Goal: Information Seeking & Learning: Find specific fact

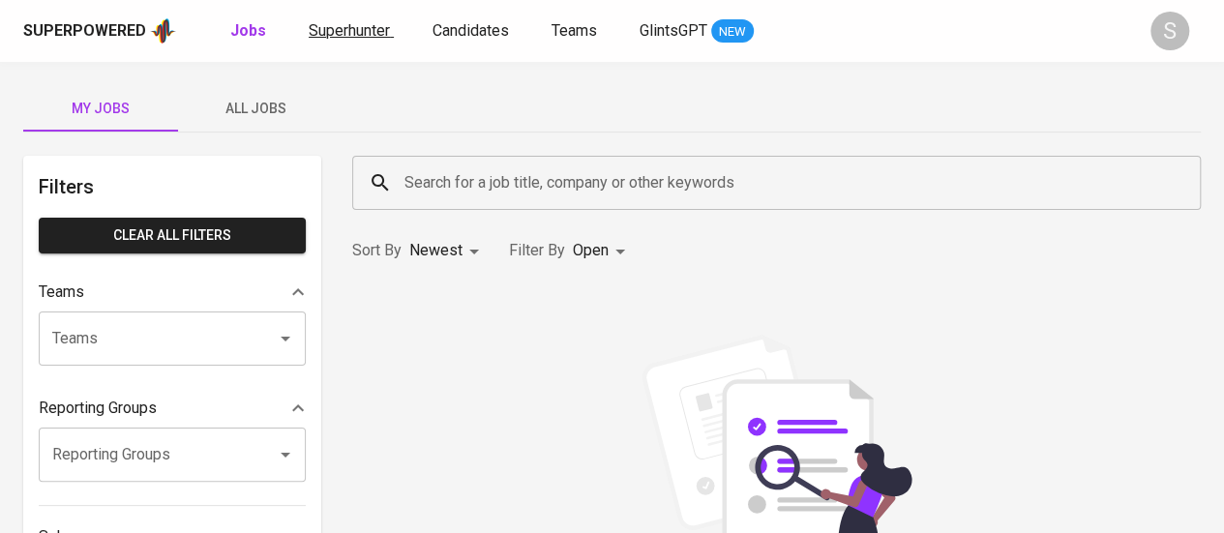
click at [365, 38] on span "Superhunter" at bounding box center [349, 30] width 81 height 18
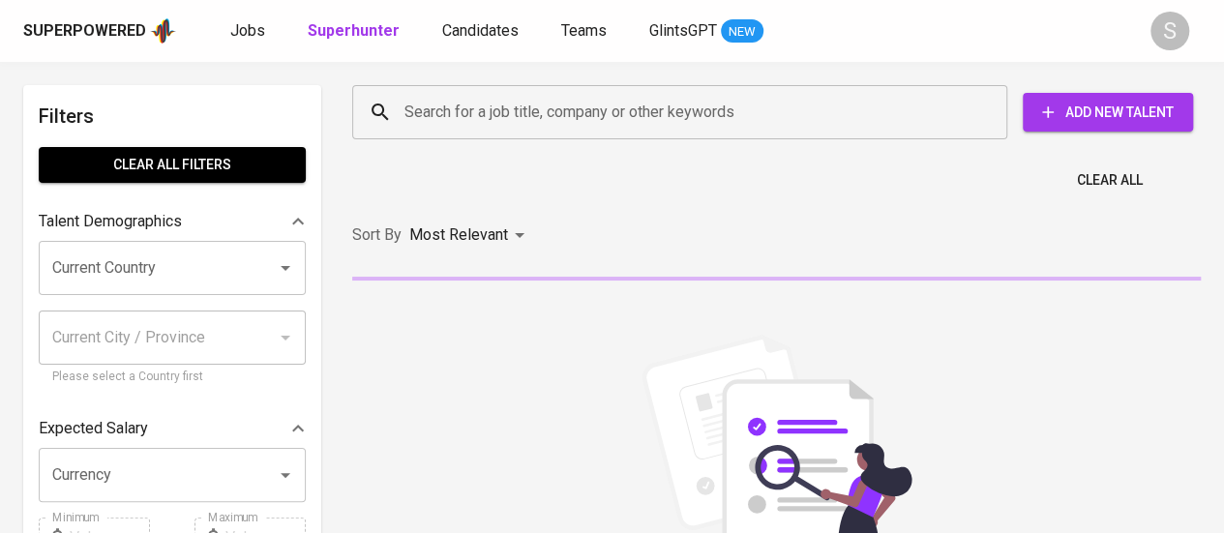
click at [441, 119] on input "Search for a job title, company or other keywords" at bounding box center [685, 112] width 570 height 37
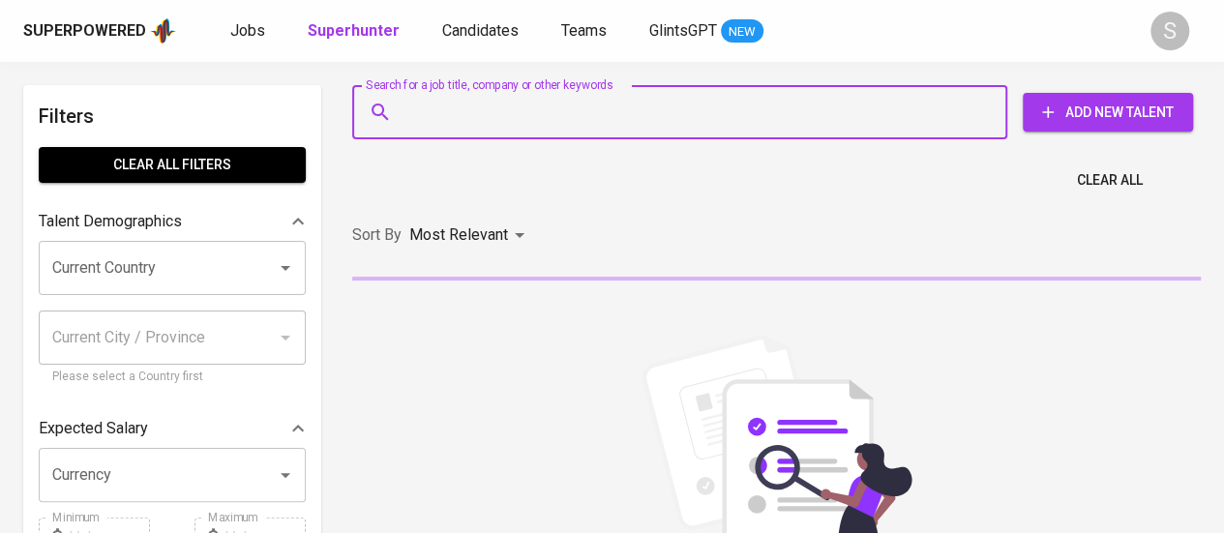
paste input "[EMAIL_ADDRESS][DOMAIN_NAME]"
type input "[EMAIL_ADDRESS][DOMAIN_NAME]"
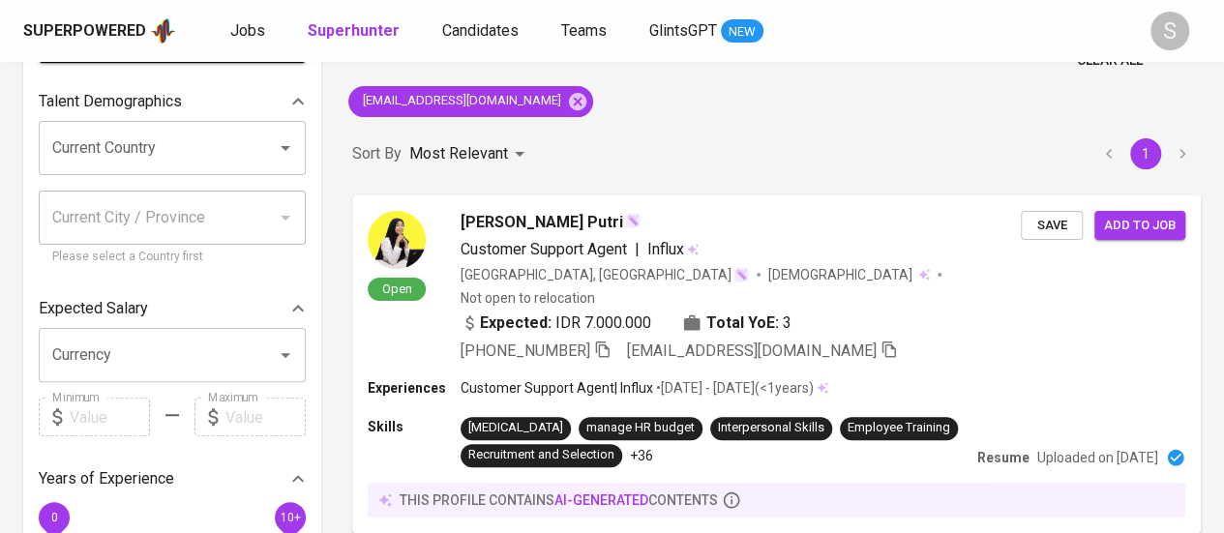
scroll to position [122, 0]
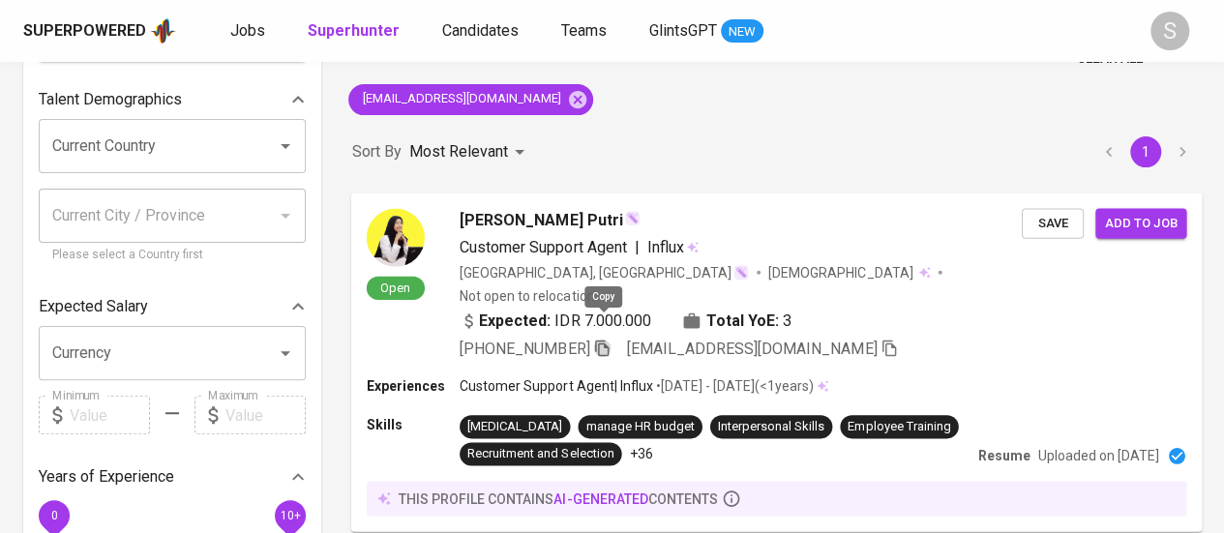
click at [604, 339] on icon "button" at bounding box center [601, 347] width 17 height 17
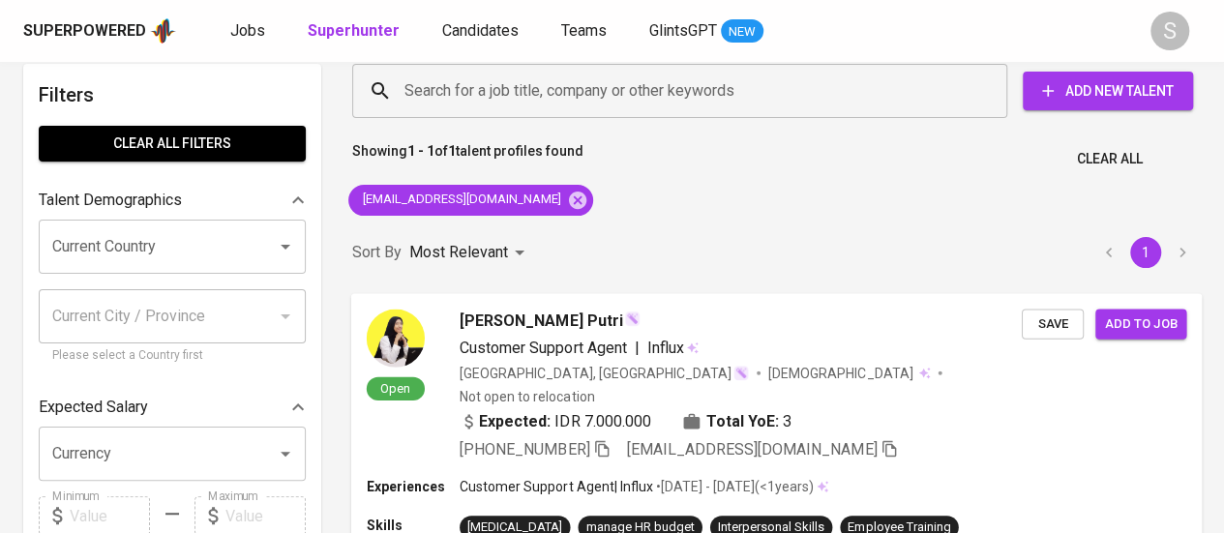
scroll to position [17, 0]
